Goal: Task Accomplishment & Management: Manage account settings

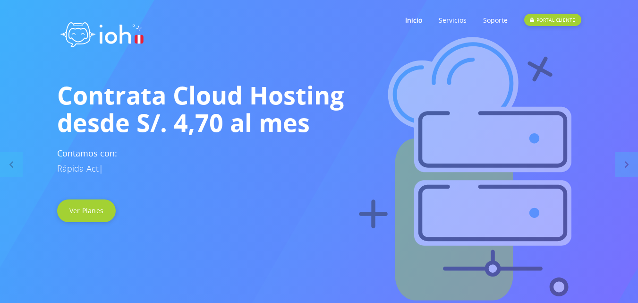
click at [549, 22] on div "PORTAL CLIENTE" at bounding box center [552, 20] width 57 height 12
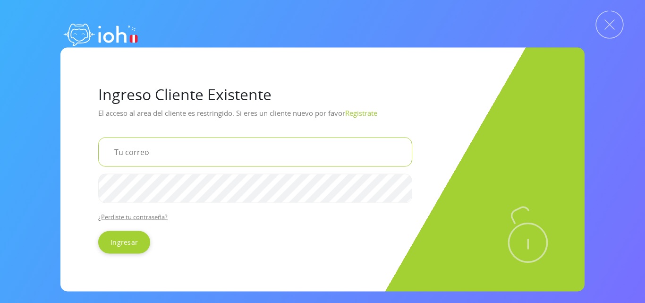
click at [156, 154] on input "email" at bounding box center [255, 151] width 314 height 29
type input "[EMAIL_ADDRESS][DOMAIN_NAME]"
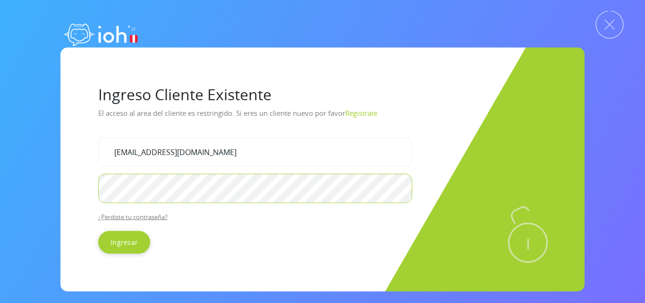
click at [98, 230] on input "Ingresar" at bounding box center [124, 241] width 52 height 23
